Goal: Check status: Check status

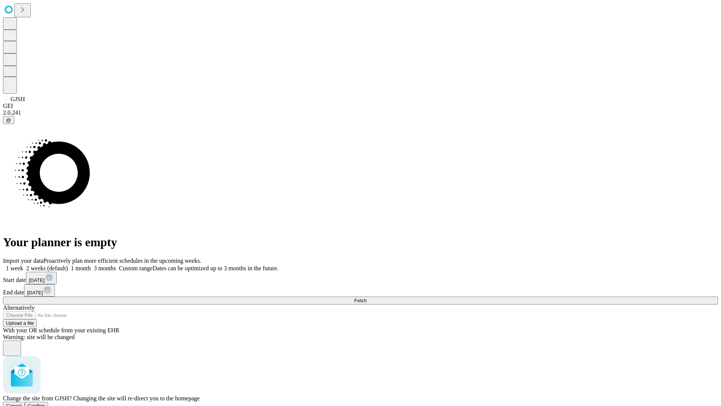
click at [45, 403] on span "Confirm" at bounding box center [37, 406] width 18 height 6
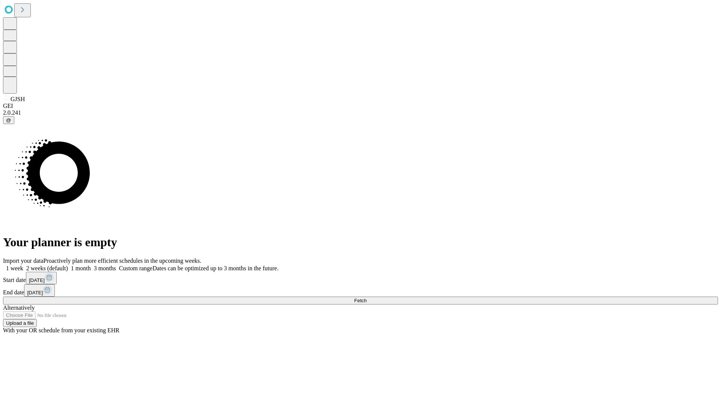
click at [23, 265] on label "1 week" at bounding box center [13, 268] width 20 height 6
click at [367, 297] on span "Fetch" at bounding box center [360, 300] width 12 height 6
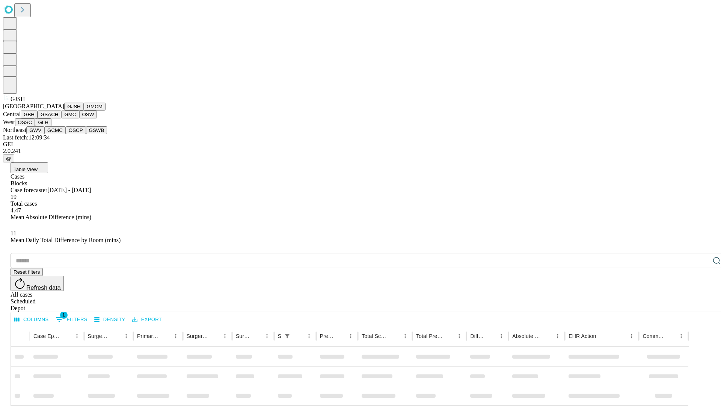
click at [84, 110] on button "GMCM" at bounding box center [95, 107] width 22 height 8
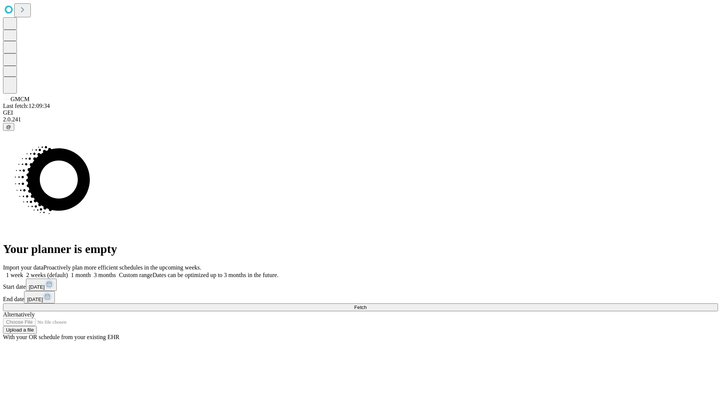
click at [23, 272] on label "1 week" at bounding box center [13, 275] width 20 height 6
click at [367, 304] on span "Fetch" at bounding box center [360, 307] width 12 height 6
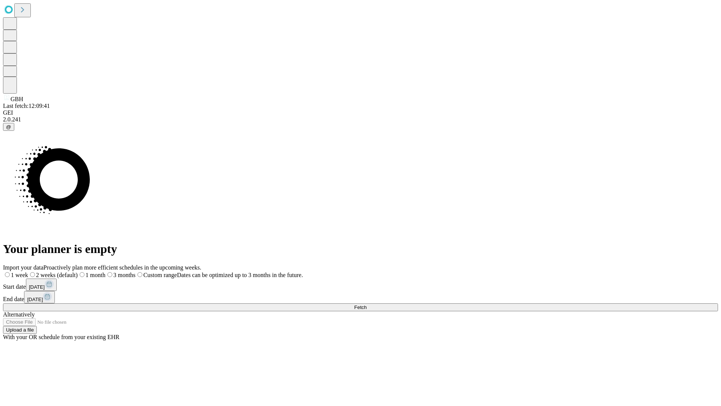
click at [28, 272] on label "1 week" at bounding box center [15, 275] width 25 height 6
click at [367, 304] on span "Fetch" at bounding box center [360, 307] width 12 height 6
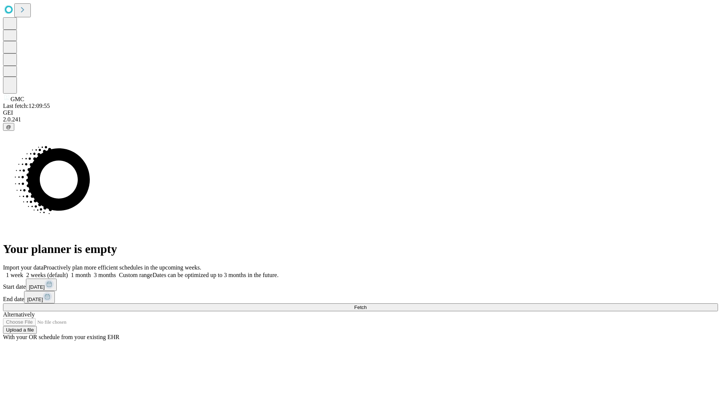
click at [23, 272] on label "1 week" at bounding box center [13, 275] width 20 height 6
click at [367, 304] on span "Fetch" at bounding box center [360, 307] width 12 height 6
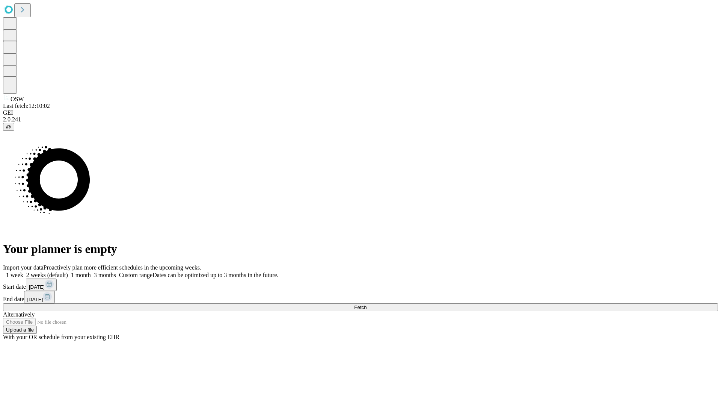
click at [23, 272] on label "1 week" at bounding box center [13, 275] width 20 height 6
click at [367, 304] on span "Fetch" at bounding box center [360, 307] width 12 height 6
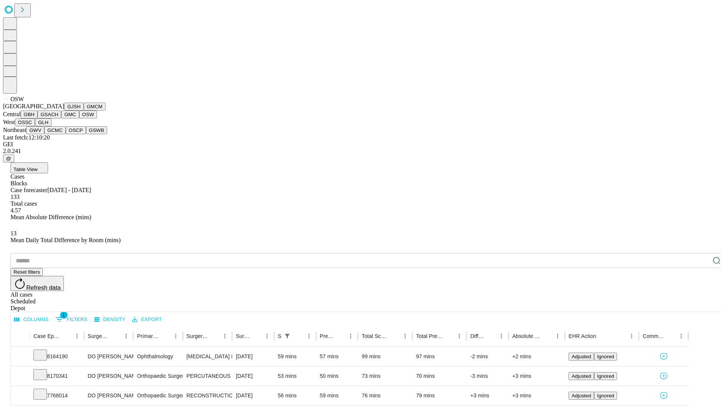
click at [35, 126] on button "OSSC" at bounding box center [25, 122] width 20 height 8
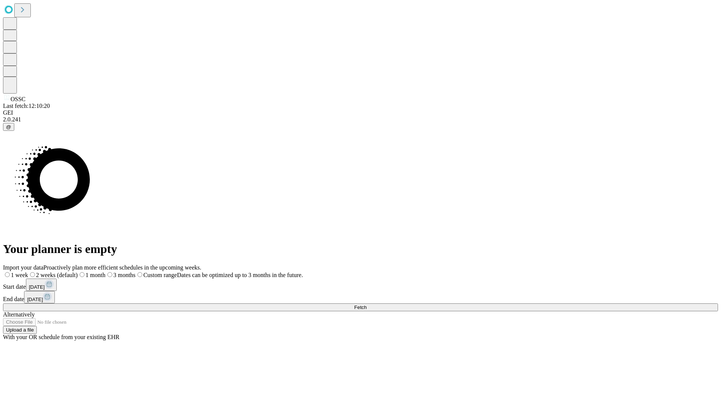
click at [28, 272] on label "1 week" at bounding box center [15, 275] width 25 height 6
click at [367, 304] on span "Fetch" at bounding box center [360, 307] width 12 height 6
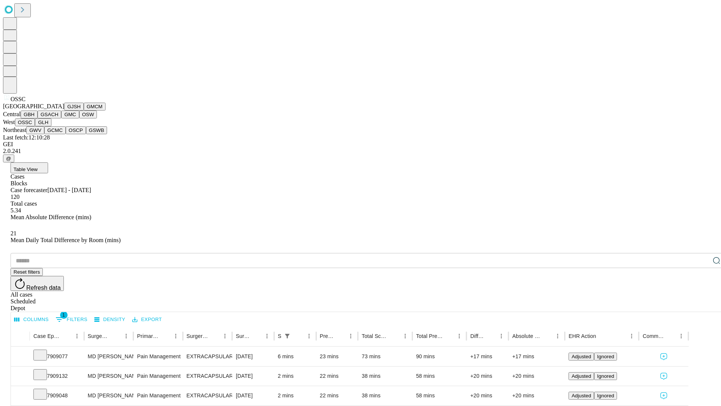
click at [51, 126] on button "GLH" at bounding box center [43, 122] width 16 height 8
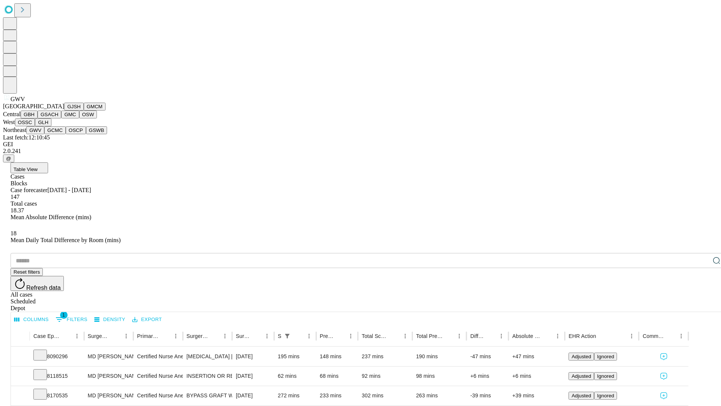
click at [58, 134] on button "GCMC" at bounding box center [54, 130] width 21 height 8
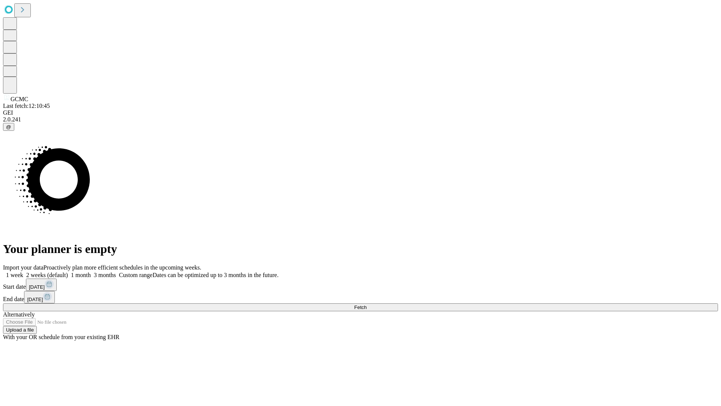
click at [23, 272] on label "1 week" at bounding box center [13, 275] width 20 height 6
click at [367, 304] on span "Fetch" at bounding box center [360, 307] width 12 height 6
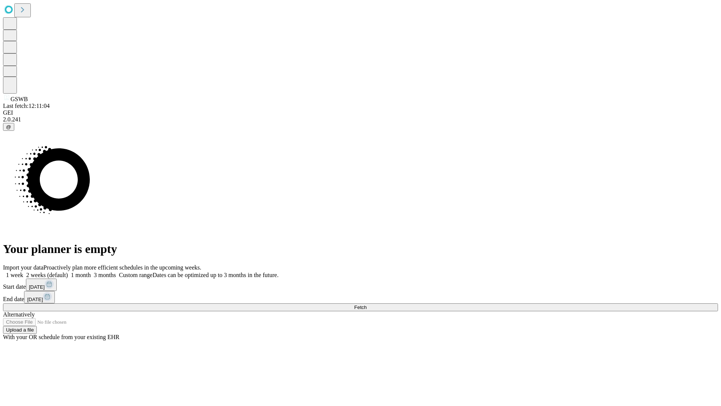
click at [23, 272] on label "1 week" at bounding box center [13, 275] width 20 height 6
click at [367, 304] on span "Fetch" at bounding box center [360, 307] width 12 height 6
